Goal: Ask a question: Seek information or help from site administrators or community

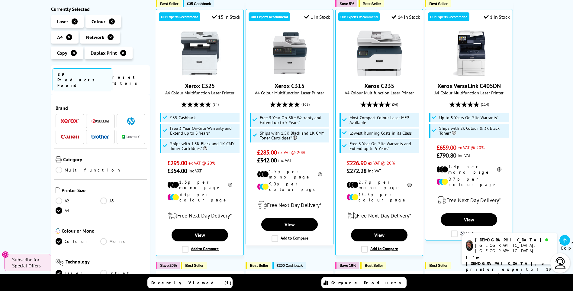
scroll to position [121, 0]
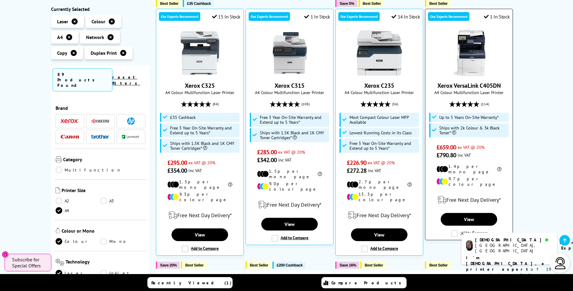
click at [479, 49] on img at bounding box center [469, 52] width 45 height 45
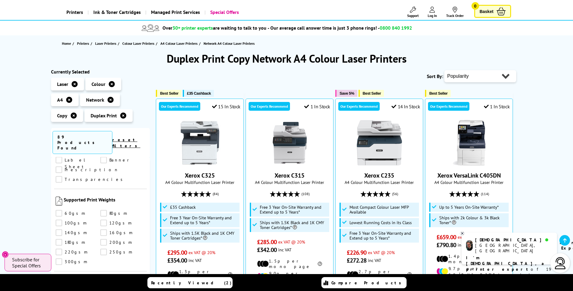
scroll to position [30, 0]
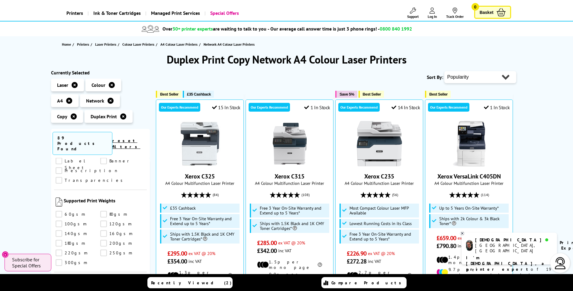
click at [485, 78] on select "Popularity Rating Price - Low to High Price - High to Low Running Costs - Low t…" at bounding box center [481, 77] width 72 height 12
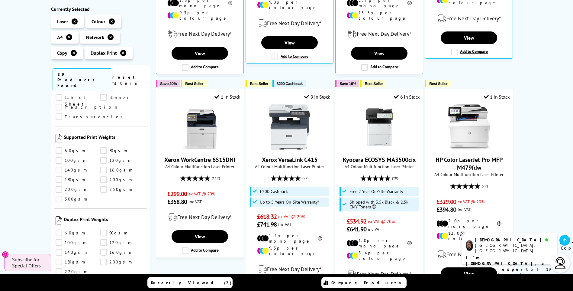
scroll to position [333, 0]
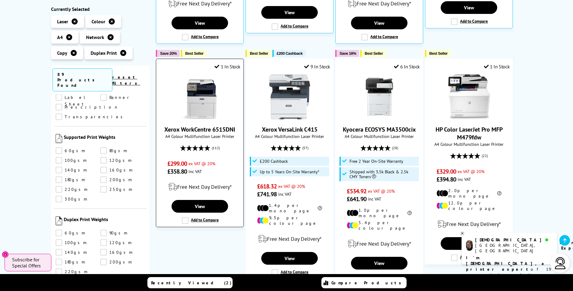
click at [214, 88] on img at bounding box center [199, 96] width 45 height 45
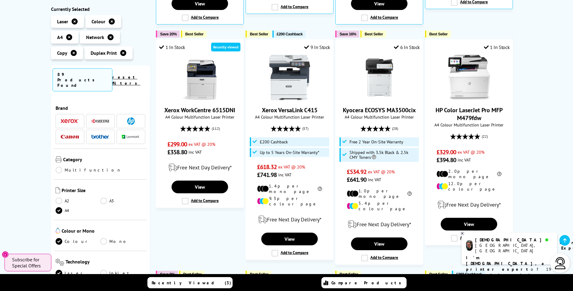
scroll to position [363, 0]
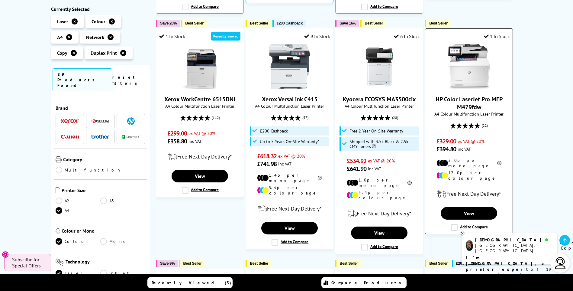
click at [468, 57] on img at bounding box center [469, 66] width 45 height 45
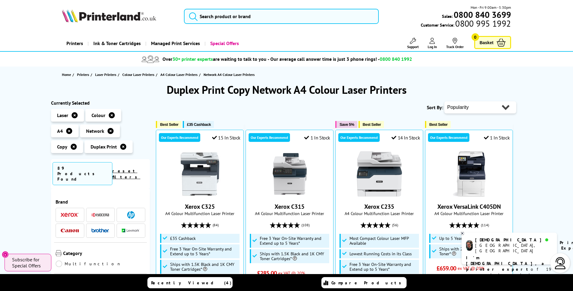
click at [70, 212] on img at bounding box center [70, 214] width 18 height 4
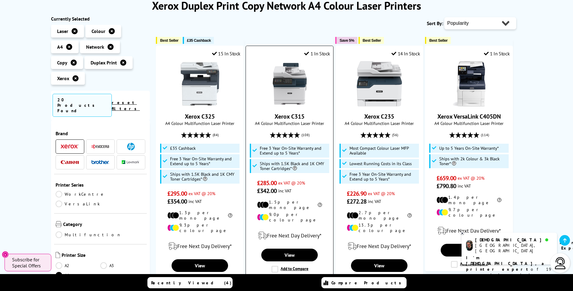
scroll to position [91, 0]
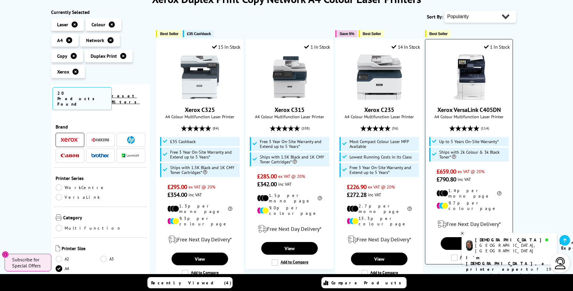
click at [462, 79] on img at bounding box center [469, 76] width 45 height 45
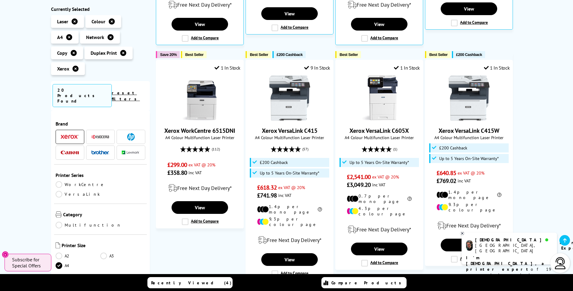
scroll to position [333, 0]
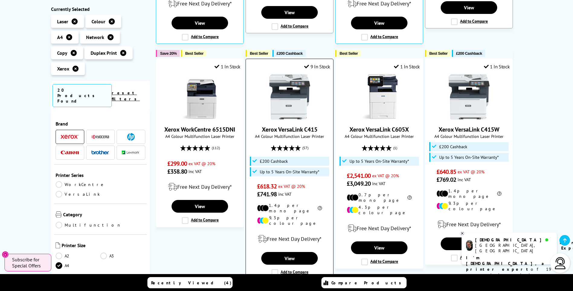
click at [282, 100] on img at bounding box center [289, 96] width 45 height 45
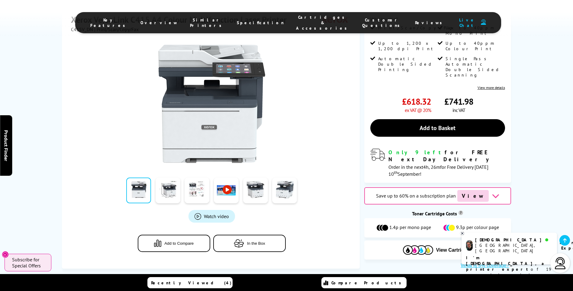
scroll to position [121, 0]
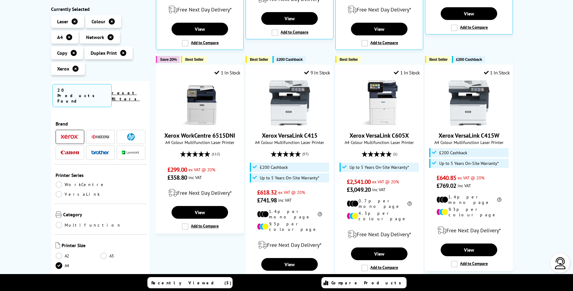
scroll to position [333, 0]
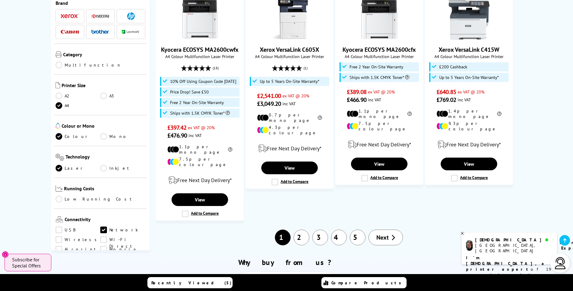
scroll to position [665, 0]
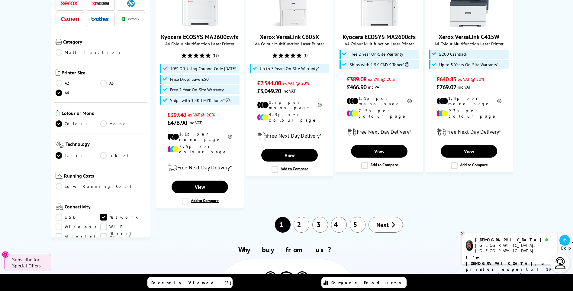
click at [301, 217] on link "2" at bounding box center [302, 225] width 16 height 16
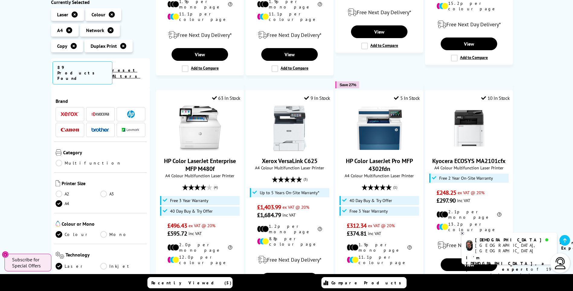
scroll to position [574, 0]
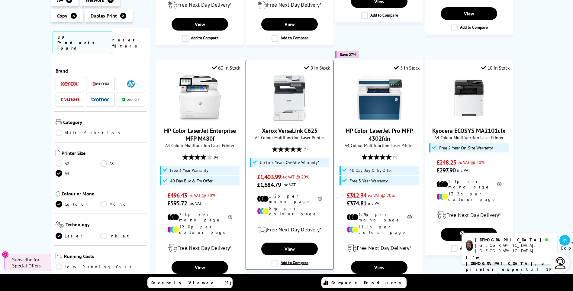
click at [281, 85] on img at bounding box center [289, 97] width 45 height 45
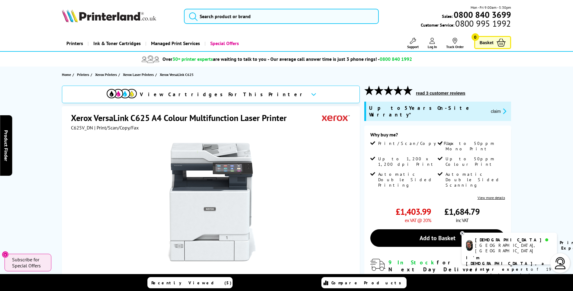
click at [502, 241] on div "[DEMOGRAPHIC_DATA]" at bounding box center [513, 239] width 77 height 5
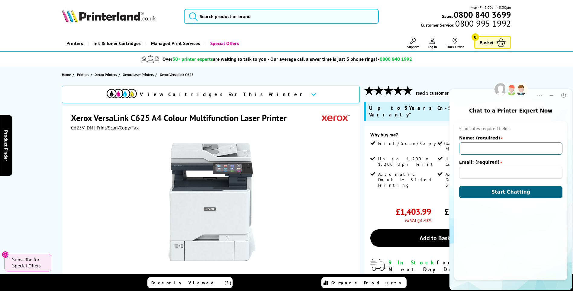
click at [492, 148] on input "Name: (required)" at bounding box center [510, 148] width 103 height 12
type input "Sarah Conniford"
type input "sarah.conniford@dallaskeith.co.uk"
click at [490, 192] on button "Start Chatting" at bounding box center [510, 192] width 103 height 12
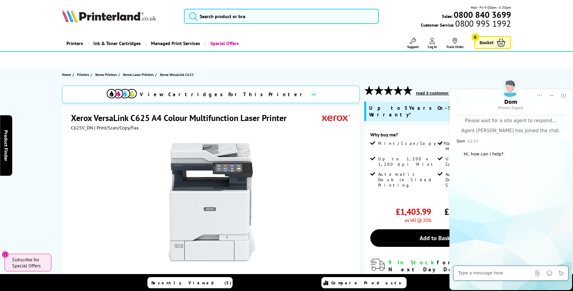
click at [482, 272] on textarea at bounding box center [495, 273] width 73 height 6
type textarea "I'm looking for a reasonable priced laser colour office printer but fast"
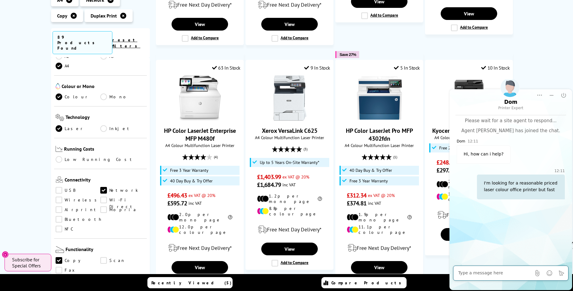
scroll to position [121, 0]
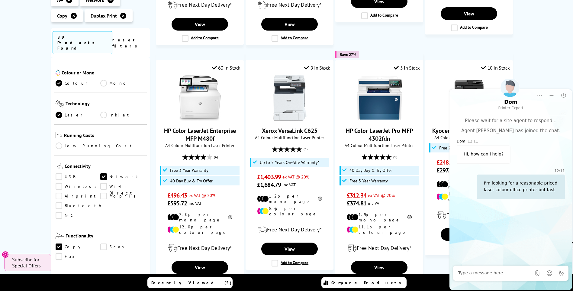
click at [501, 267] on div at bounding box center [495, 273] width 73 height 12
click at [501, 268] on div at bounding box center [495, 273] width 73 height 12
click at [498, 271] on textarea at bounding box center [495, 273] width 73 height 6
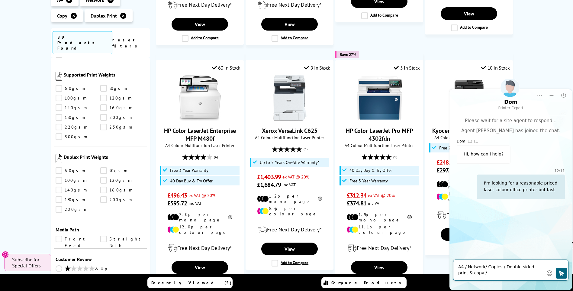
scroll to position [695, 0]
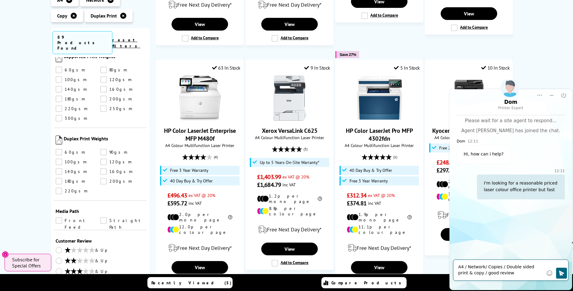
type textarea "A4 / Network/ Copies / Double sided print & copy / good reviews"
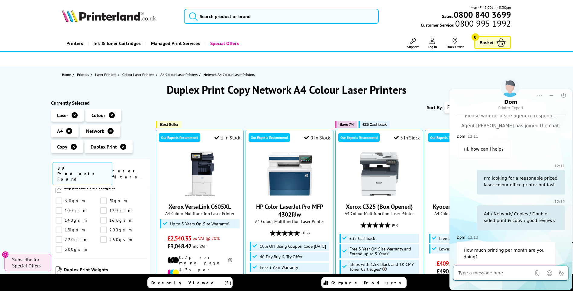
scroll to position [11, 0]
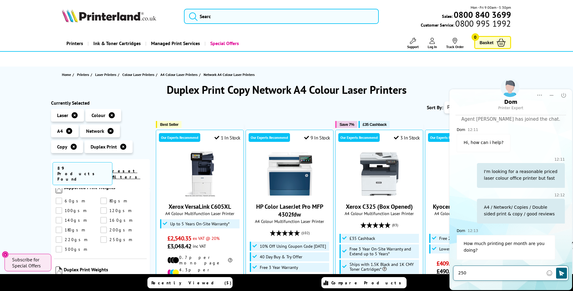
type textarea "2500"
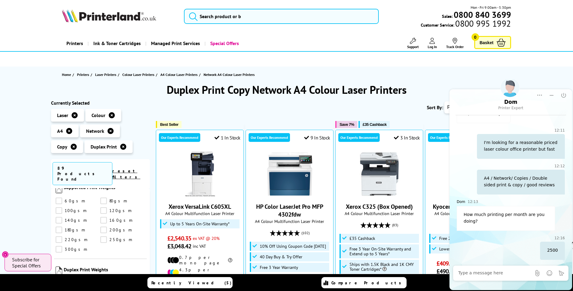
click at [499, 240] on div "12:16 2500" at bounding box center [511, 246] width 108 height 25
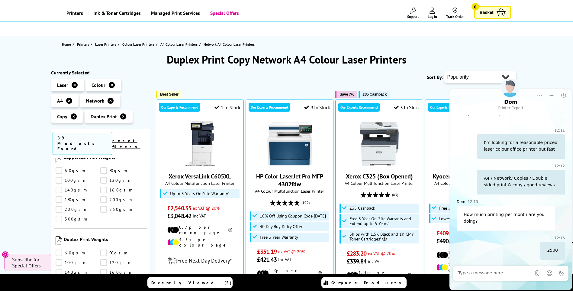
click at [496, 272] on textarea at bounding box center [495, 273] width 73 height 6
type textarea "photocopy is probably about 1000"
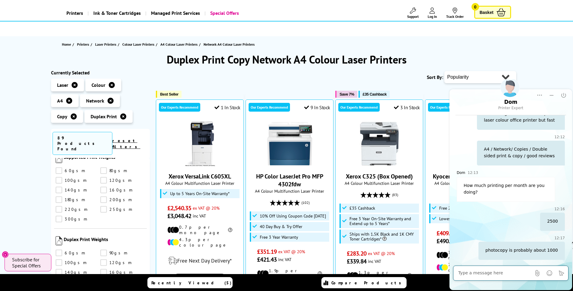
scroll to position [99, 0]
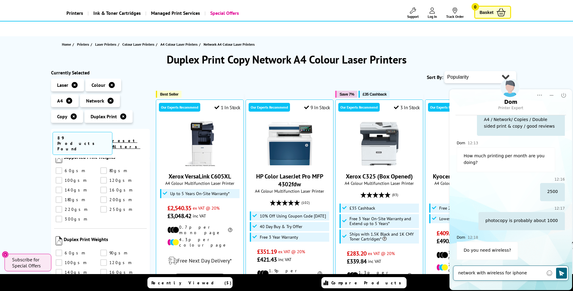
type textarea "network with wireless for iphones"
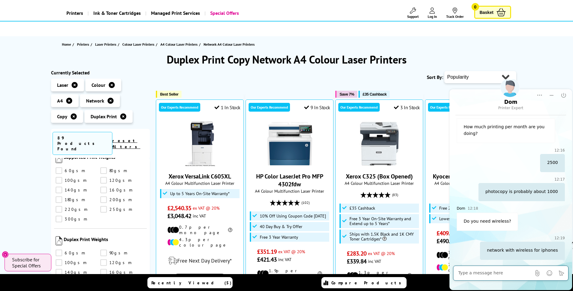
scroll to position [164, 0]
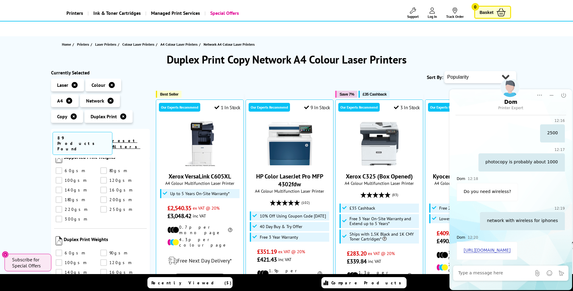
click at [478, 252] on link "[URL][DOMAIN_NAME]" at bounding box center [487, 250] width 47 height 5
